Goal: Task Accomplishment & Management: Manage account settings

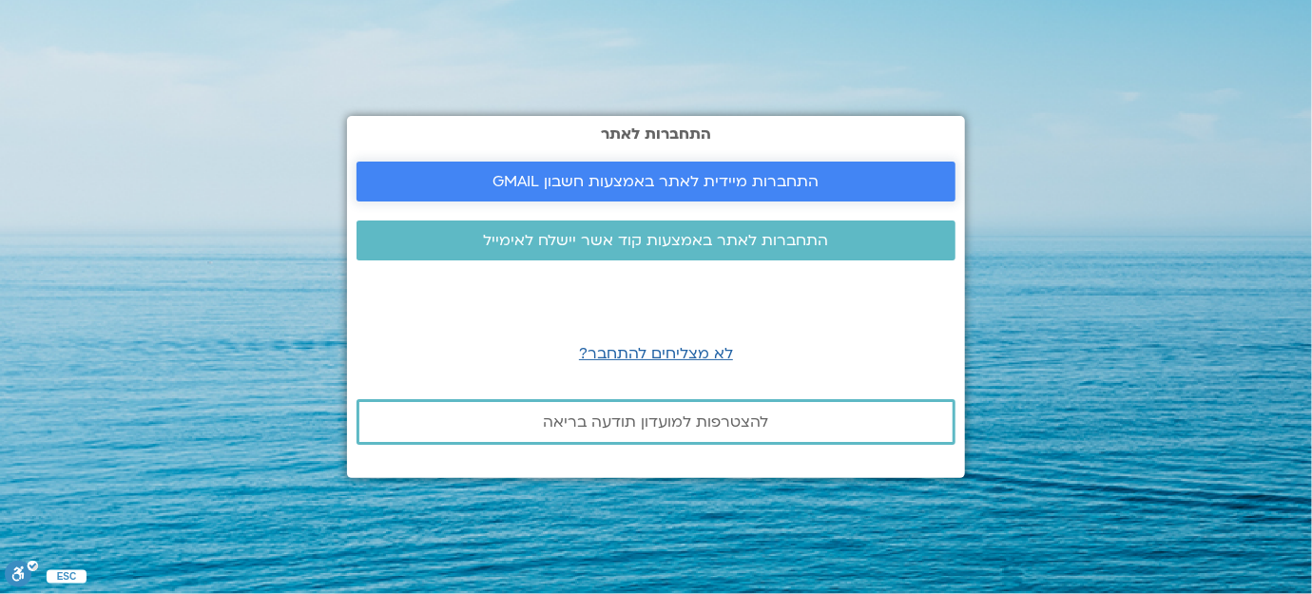
click at [694, 182] on span "התחברות מיידית לאתר באמצעות חשבון GMAIL" at bounding box center [656, 181] width 326 height 17
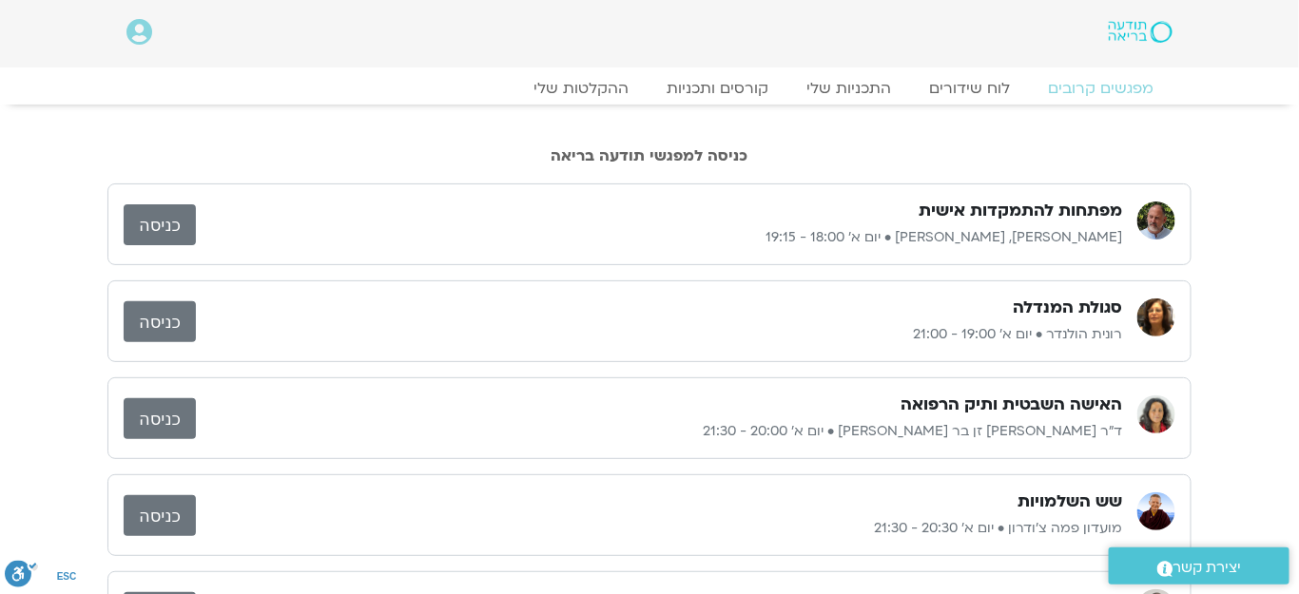
click at [126, 217] on link "כניסה" at bounding box center [160, 224] width 72 height 41
click at [179, 216] on link "כניסה" at bounding box center [160, 224] width 72 height 41
click at [177, 238] on link "כניסה" at bounding box center [160, 224] width 72 height 41
